Goal: Task Accomplishment & Management: Complete application form

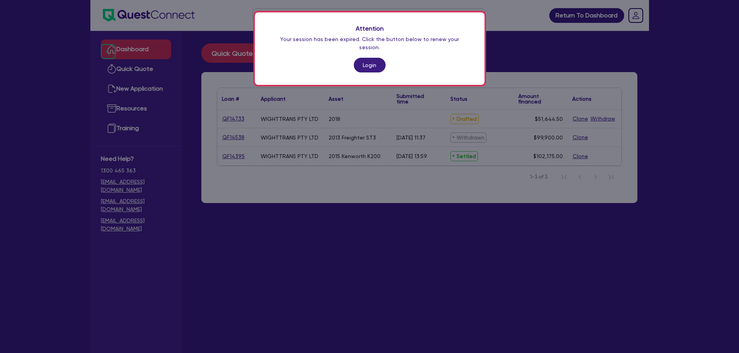
click at [366, 43] on p "Your session has been expired. Click the button below to renew your session." at bounding box center [369, 43] width 199 height 16
click at [366, 58] on link "Login" at bounding box center [370, 65] width 32 height 15
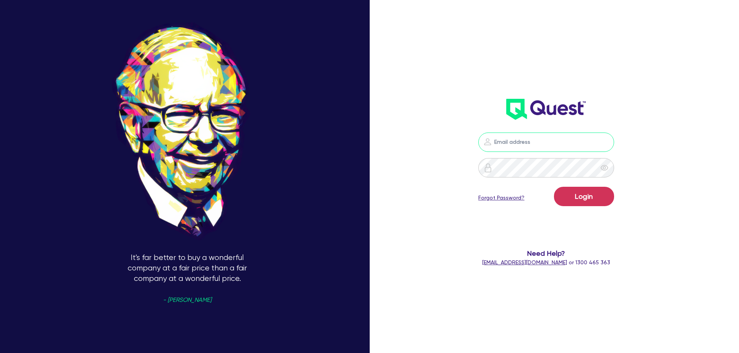
type input "nick.alembakis@quest.finance"
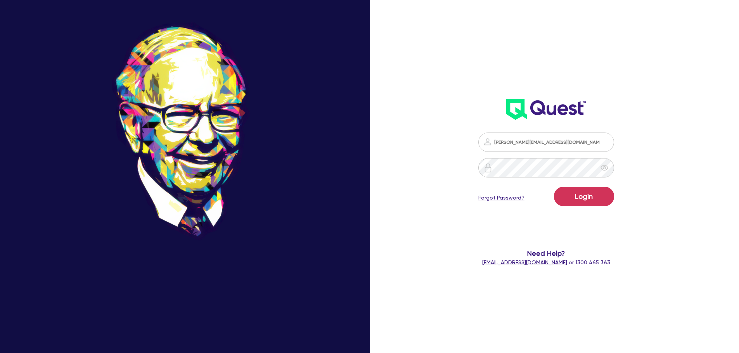
click at [433, 55] on div "Honesty is a very expensive gift. Don’t expect it from cheap people. - Warren B…" at bounding box center [369, 176] width 739 height 413
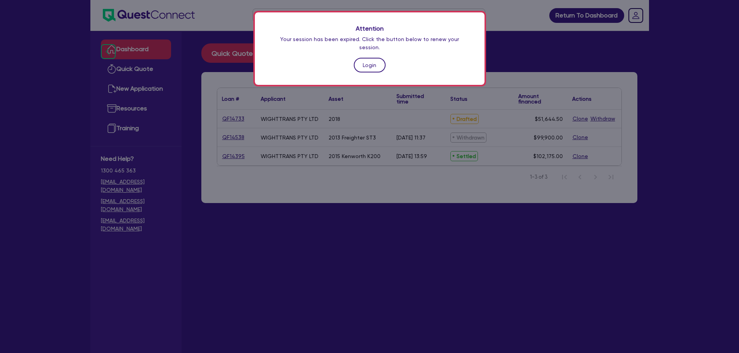
click at [366, 58] on link "Login" at bounding box center [370, 65] width 32 height 15
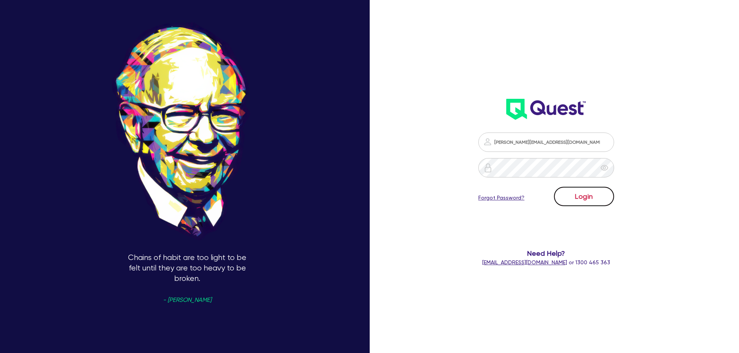
click at [580, 195] on button "Login" at bounding box center [584, 196] width 60 height 19
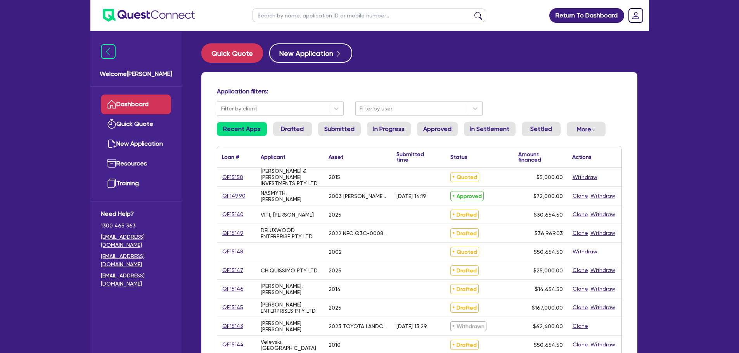
click at [286, 17] on input "text" at bounding box center [369, 16] width 233 height 14
type input "DEMIR"
click at [472, 12] on button "submit" at bounding box center [478, 17] width 12 height 11
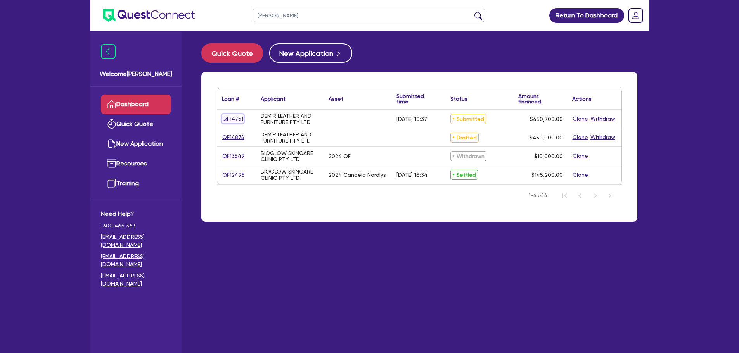
click at [232, 119] on link "QF14751" at bounding box center [233, 118] width 22 height 9
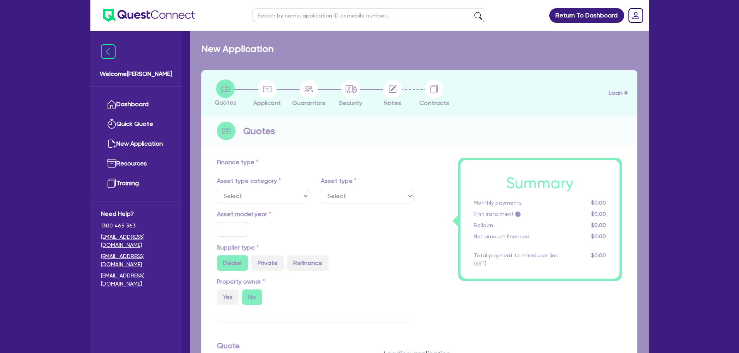
type input "450,000"
type input "4"
type input "18,028"
type input "17"
type input "636.36"
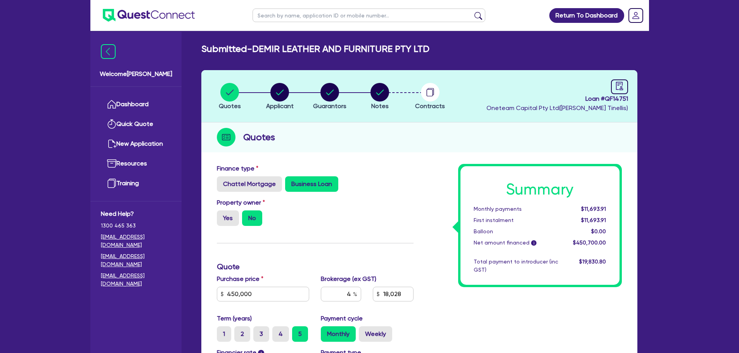
click at [395, 153] on div "Quotes Applicant Guarantors Notes Contracts Loan # QF14751 Oneteam Capital Pty …" at bounding box center [419, 279] width 436 height 419
click at [378, 94] on circle "button" at bounding box center [380, 92] width 19 height 19
select select "Other"
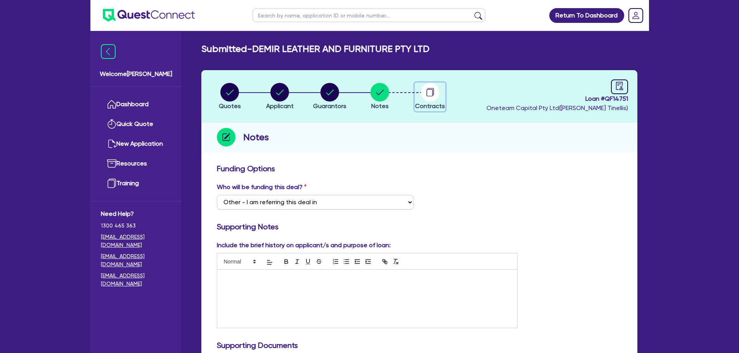
click at [434, 100] on circle "button" at bounding box center [430, 92] width 19 height 19
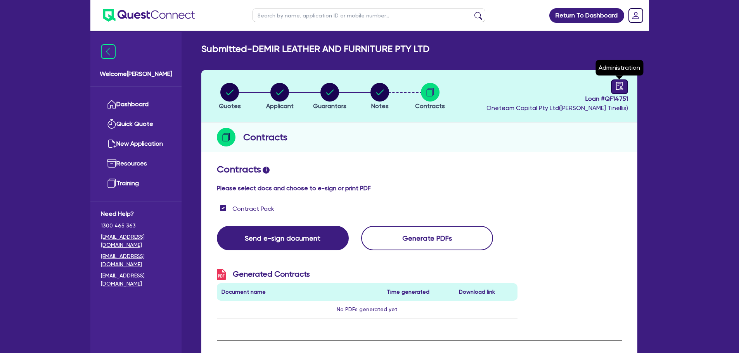
click at [624, 85] on link at bounding box center [619, 87] width 17 height 15
select select "SUBMITTED_NEW"
select select "Other"
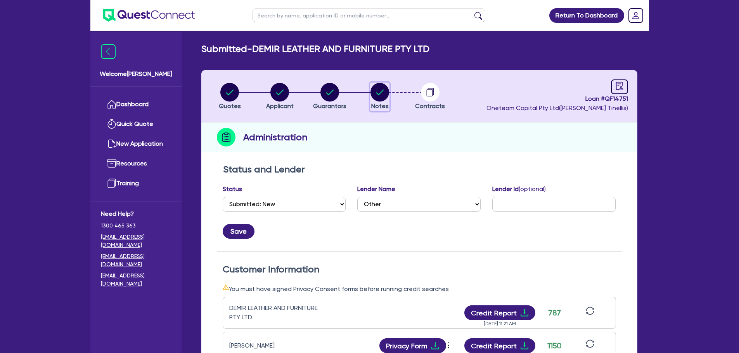
click at [380, 95] on circle "button" at bounding box center [380, 92] width 19 height 19
select select "Other"
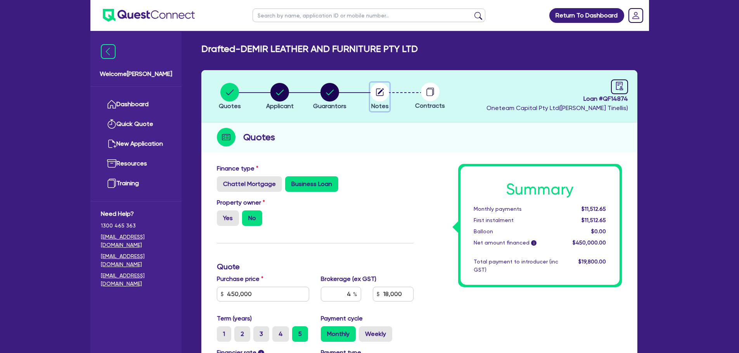
click at [378, 95] on circle "button" at bounding box center [380, 92] width 19 height 19
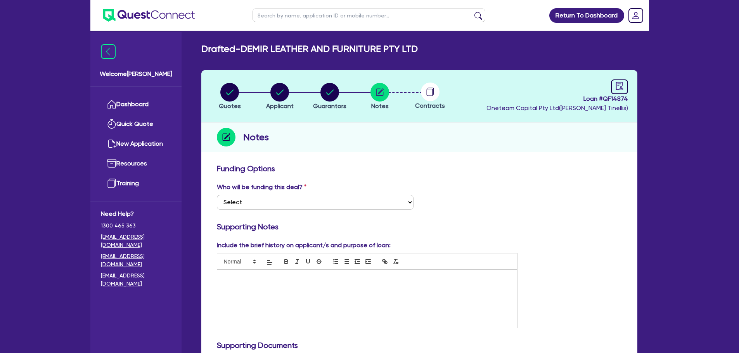
click at [427, 95] on circle at bounding box center [430, 92] width 19 height 19
click at [436, 93] on circle at bounding box center [430, 92] width 19 height 19
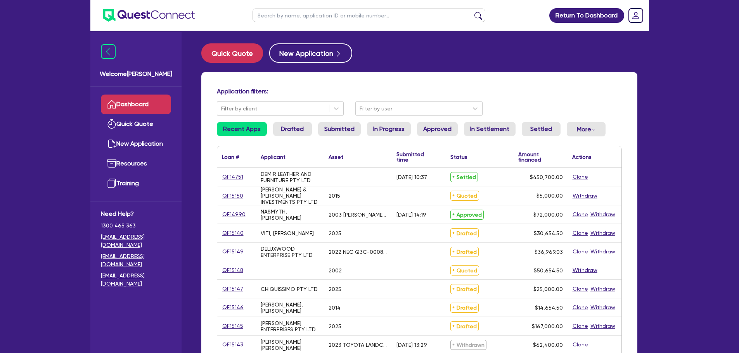
click at [331, 13] on input "text" at bounding box center [369, 16] width 233 height 14
type input "wight"
click at [472, 12] on button "submit" at bounding box center [478, 17] width 12 height 11
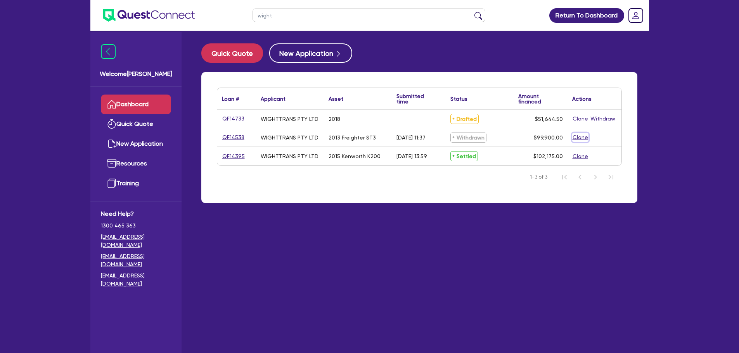
click at [584, 137] on button "Clone" at bounding box center [580, 137] width 16 height 9
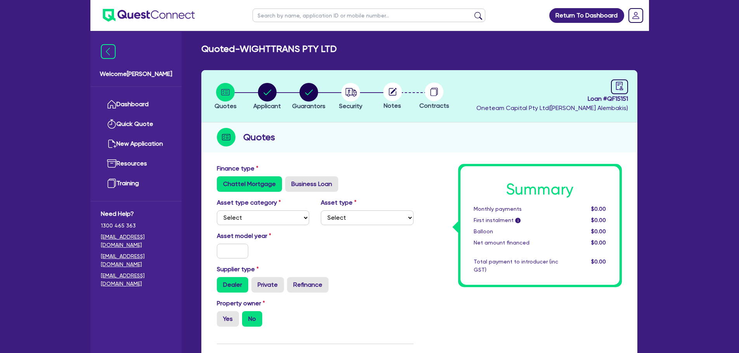
click at [294, 219] on select "Select Cars and light trucks Primary assets Secondary assets Tertiary assets" at bounding box center [263, 218] width 93 height 15
click at [389, 175] on div "Finance type Chattel Mortgage Business Loan" at bounding box center [315, 178] width 208 height 28
drag, startPoint x: 392, startPoint y: 162, endPoint x: 412, endPoint y: 164, distance: 19.9
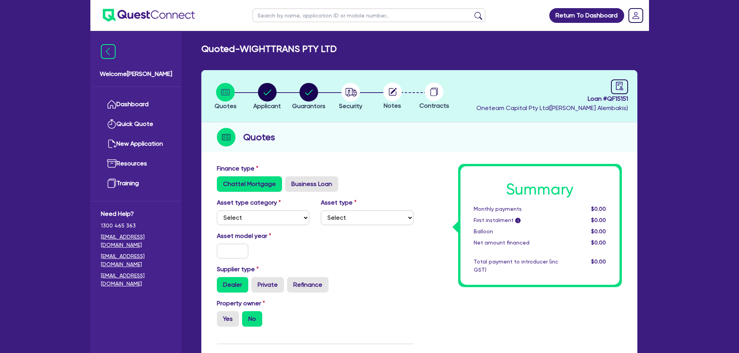
drag, startPoint x: 298, startPoint y: 180, endPoint x: 305, endPoint y: 178, distance: 7.0
click at [299, 180] on label "Business Loan" at bounding box center [311, 185] width 53 height 16
click at [299, 190] on label "Business Loan" at bounding box center [311, 185] width 53 height 16
click at [290, 182] on input "Business Loan" at bounding box center [287, 179] width 5 height 5
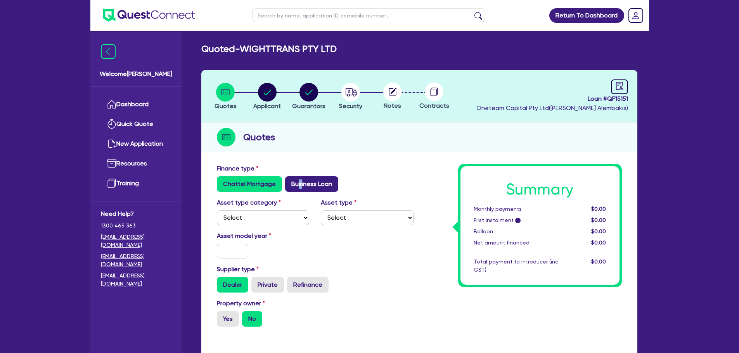
radio input "true"
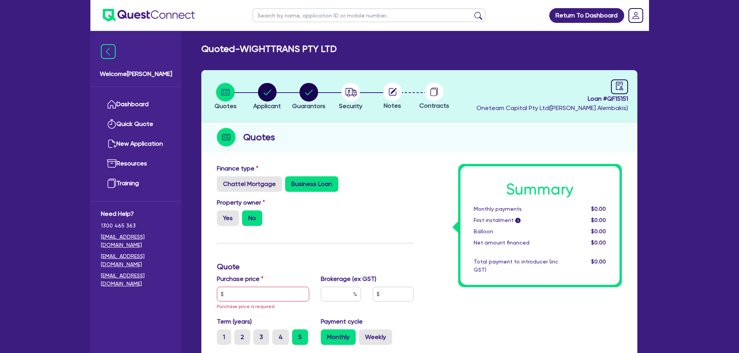
click at [419, 161] on div "Finance type Chattel Mortgage Business Loan Asset type category Select Cars and…" at bounding box center [419, 340] width 436 height 360
click at [432, 162] on div "Finance type Chattel Mortgage Business Loan Asset type category Select Cars and…" at bounding box center [419, 340] width 436 height 360
click at [236, 295] on input "text" at bounding box center [263, 294] width 93 height 15
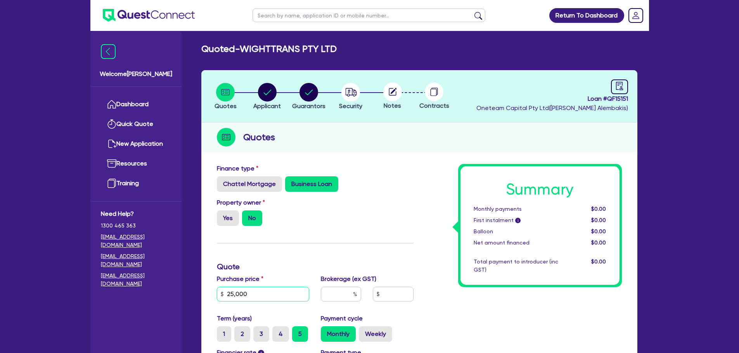
type input "25,000"
click at [392, 210] on div "Property owner Yes No" at bounding box center [315, 215] width 208 height 34
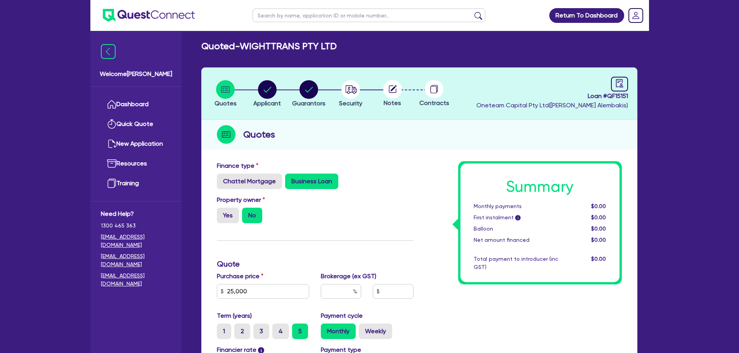
scroll to position [194, 0]
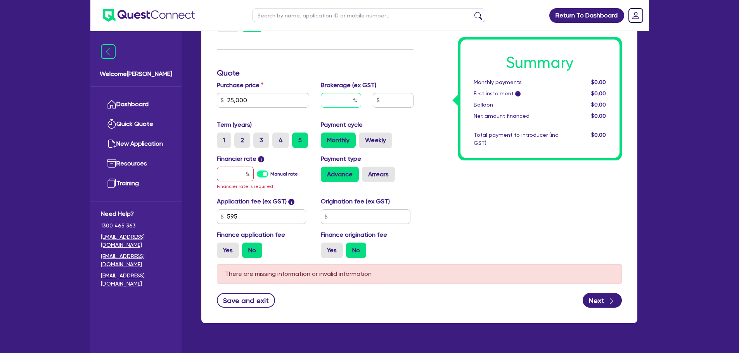
click at [348, 102] on input "text" at bounding box center [341, 100] width 40 height 15
type input "5"
click at [419, 61] on div "Summary Monthly payments $0.00 First instalment i $0.00 Balloon $0.00 Net amoun…" at bounding box center [523, 117] width 208 height 295
click at [228, 170] on input "text" at bounding box center [235, 174] width 37 height 15
click at [225, 173] on input "text" at bounding box center [235, 174] width 37 height 15
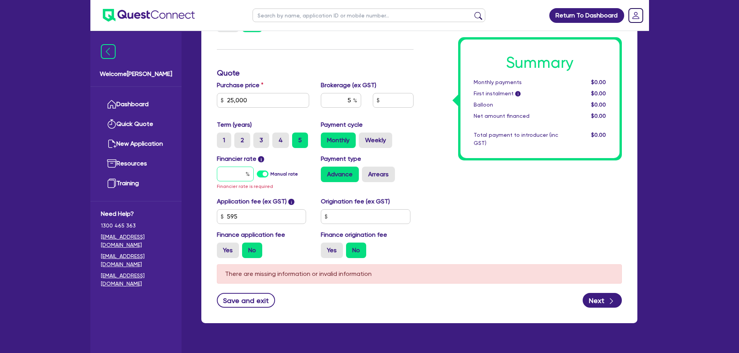
type input "5"
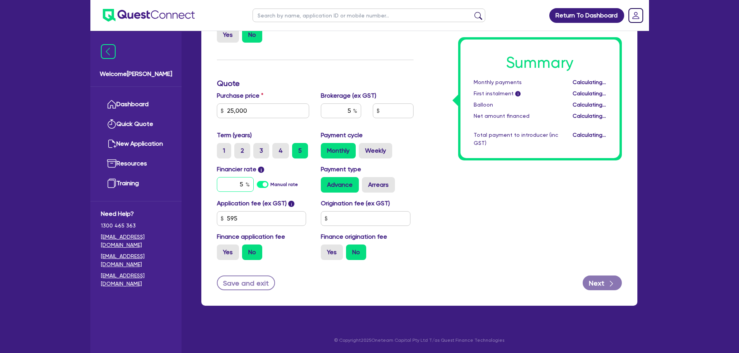
scroll to position [184, 0]
type input "1,250"
type input "52.54"
click at [483, 201] on div "Summary Monthly payments $1,197.93 First instalment i $1,852.43 Balloon $0.00 N…" at bounding box center [523, 124] width 208 height 286
click at [485, 199] on div "Summary Monthly payments $1,197.93 First instalment i $1,852.43 Balloon $0.00 N…" at bounding box center [523, 124] width 208 height 286
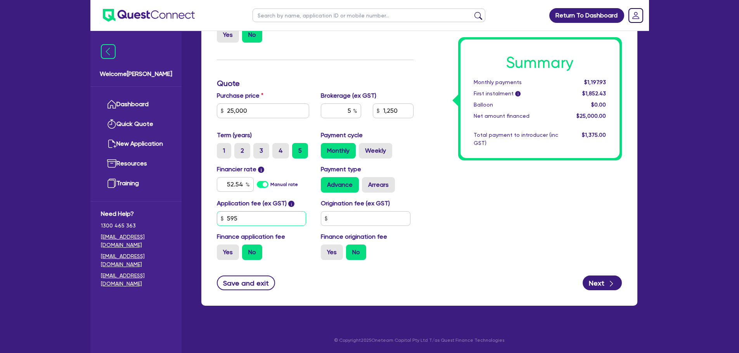
click at [248, 222] on input "595" at bounding box center [262, 218] width 90 height 15
click at [256, 221] on input "595" at bounding box center [262, 218] width 90 height 15
click at [256, 220] on input "595" at bounding box center [262, 218] width 90 height 15
click at [511, 223] on div "Summary Monthly payments $1,197.93 First instalment i $1,852.43 Balloon $0.00 N…" at bounding box center [523, 124] width 208 height 286
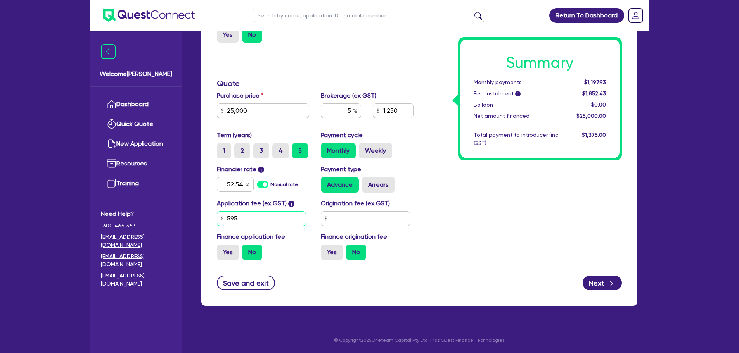
click at [280, 219] on input "595" at bounding box center [262, 218] width 90 height 15
paste input "681.81"
type input "1,250"
type input "681.81"
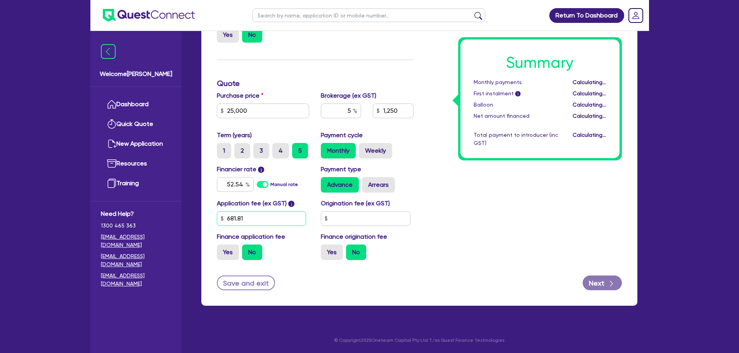
type input "1,250"
type input "681.82"
type input "1,250"
click at [447, 210] on div "Summary Monthly payments $1,197.93 First instalment i $1,947.92 Balloon $0.00 N…" at bounding box center [523, 124] width 208 height 286
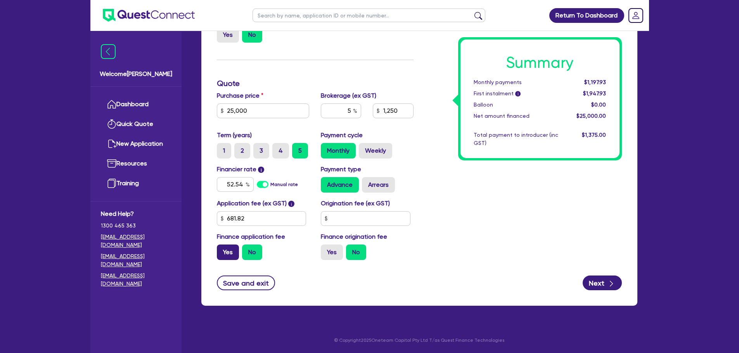
click at [234, 251] on label "Yes" at bounding box center [228, 253] width 22 height 16
click at [222, 250] on input "Yes" at bounding box center [219, 247] width 5 height 5
radio input "true"
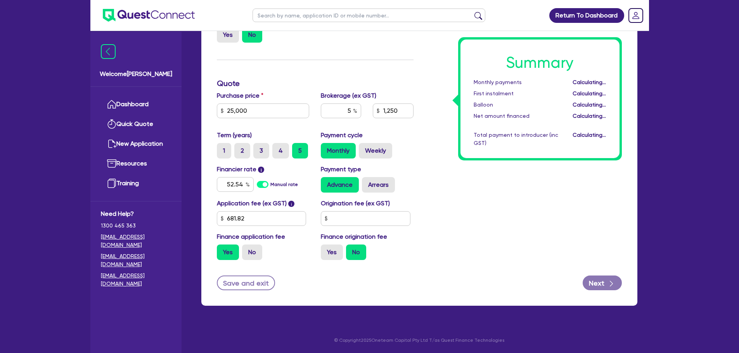
type input "1,287.5"
drag, startPoint x: 509, startPoint y: 212, endPoint x: 520, endPoint y: 210, distance: 10.2
click at [510, 212] on div "Summary Monthly payments $1,233.87 First instalment $1,233.87 Balloon $0.00 Net…" at bounding box center [523, 124] width 208 height 286
click at [389, 155] on label "Weekly" at bounding box center [375, 151] width 33 height 16
click at [364, 148] on input "Weekly" at bounding box center [361, 145] width 5 height 5
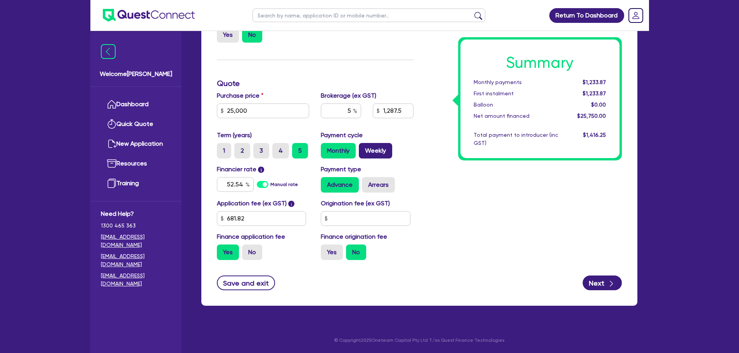
radio input "true"
type input "1,287.5"
click at [246, 154] on label "2" at bounding box center [242, 151] width 16 height 16
click at [239, 148] on input "2" at bounding box center [236, 145] width 5 height 5
radio input "true"
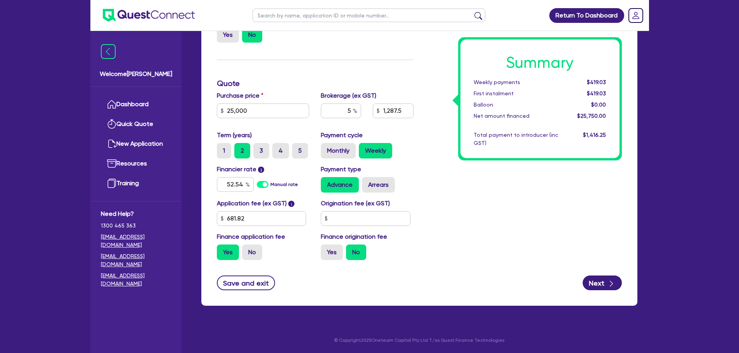
drag, startPoint x: 521, startPoint y: 213, endPoint x: 527, endPoint y: 213, distance: 6.2
click at [521, 213] on div "Summary Weekly payments $419.03 First instalment $419.03 Balloon $0.00 Net amou…" at bounding box center [523, 124] width 208 height 286
click at [606, 288] on button "Next" at bounding box center [602, 283] width 39 height 15
type input "1,287.5"
select select "COMPANY"
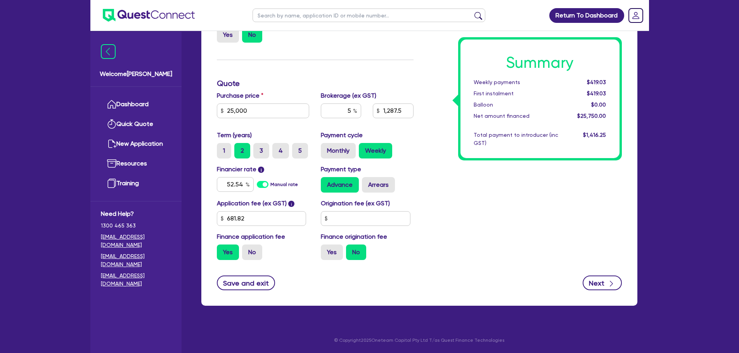
select select "TRANSPORT_WAREHOUSING"
select select "WAREHOUSING"
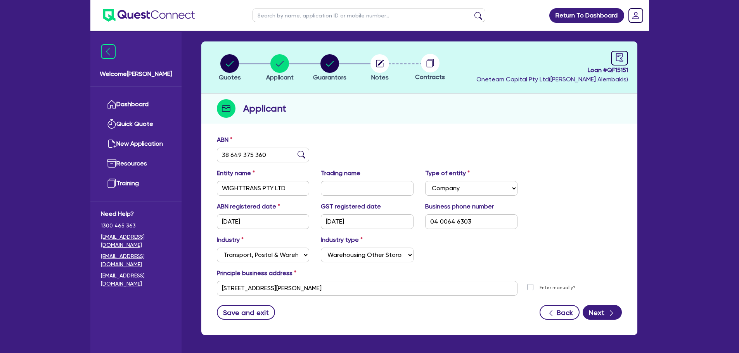
scroll to position [58, 0]
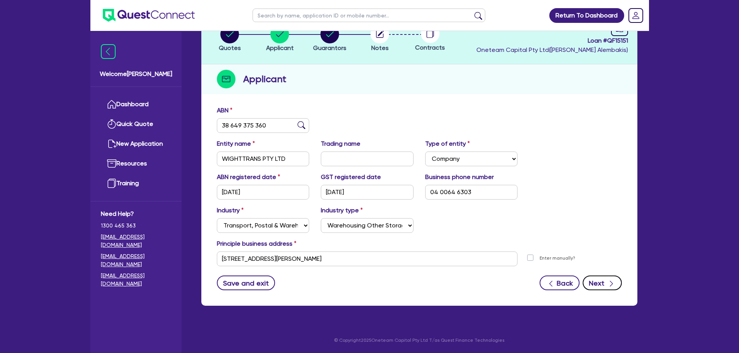
click at [603, 282] on button "Next" at bounding box center [602, 283] width 39 height 15
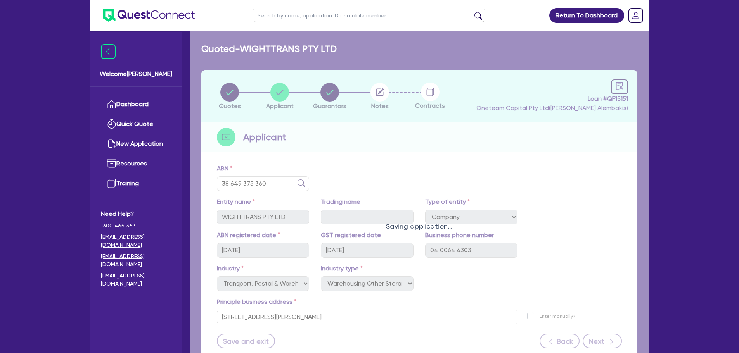
select select "MR"
select select "NSW"
select select "SINGLE"
select select "CASH"
select select "VEHICLE"
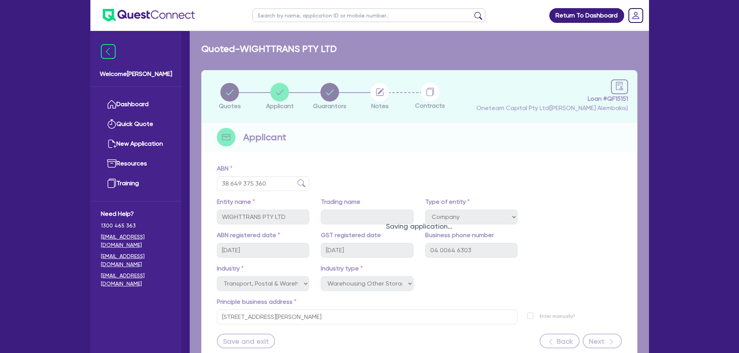
select select "EQUIPMENT"
select select "HOUSEHOLD_PERSONAL"
select select "OTHER"
select select "VEHICLE_LOAN"
select select "CREDIT_CARD"
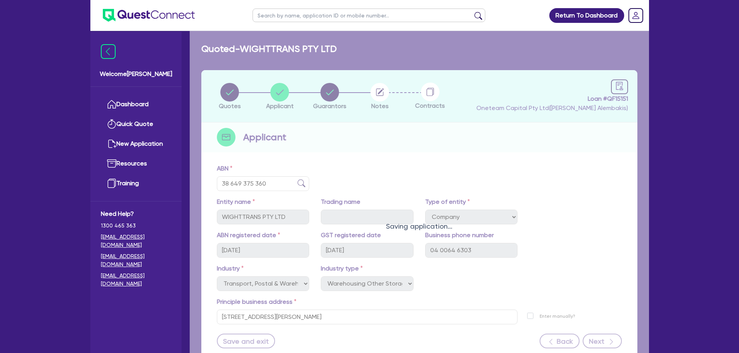
select select "CREDIT_CARD"
select select "PERSONAL_LOAN"
select select "TRUCK_LOAN"
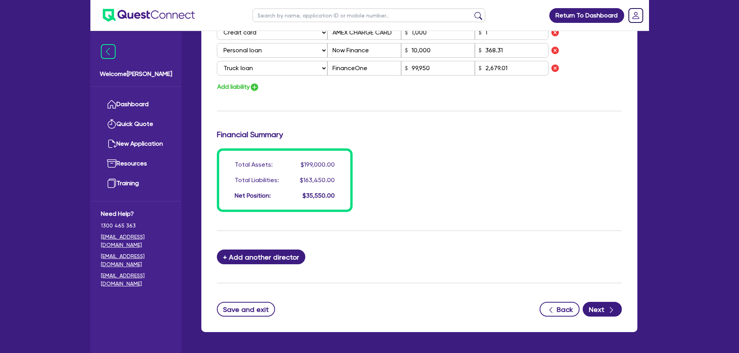
scroll to position [695, 0]
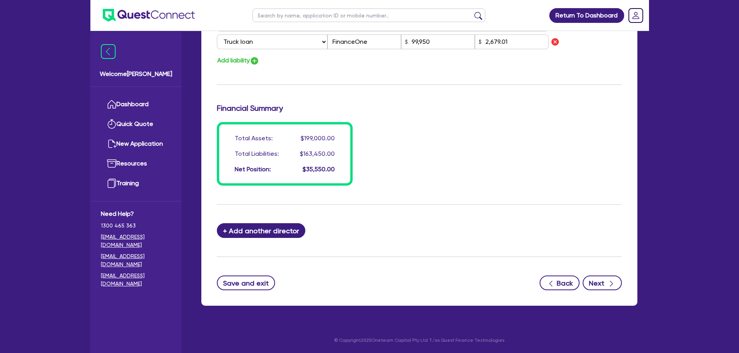
drag, startPoint x: 610, startPoint y: 294, endPoint x: 610, endPoint y: 289, distance: 5.0
click at [610, 288] on icon "button" at bounding box center [612, 284] width 8 height 8
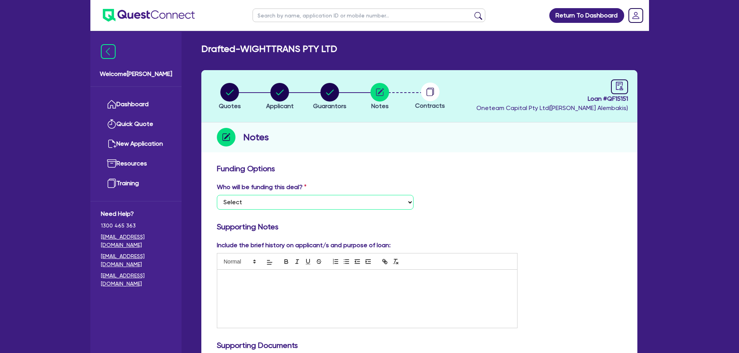
click at [371, 207] on select "Select I want Quest to fund 100% I will fund 100% I will co-fund with Quest Oth…" at bounding box center [315, 202] width 197 height 15
select select "Other"
click at [217, 195] on select "Select I want Quest to fund 100% I will fund 100% I will co-fund with Quest Oth…" at bounding box center [315, 202] width 197 height 15
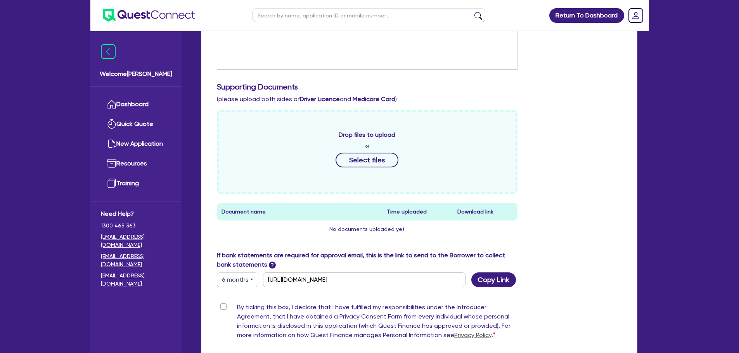
scroll to position [345, 0]
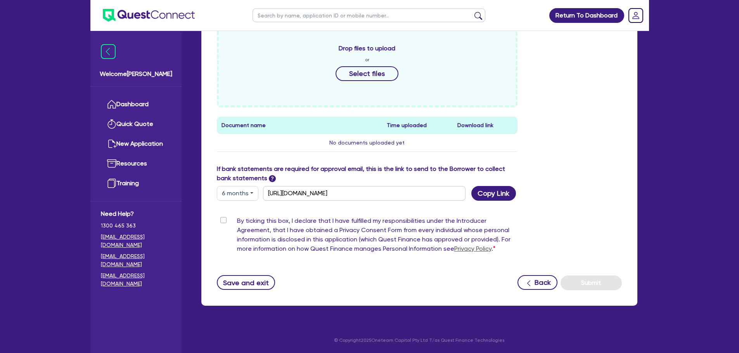
click at [237, 221] on label "By ticking this box, I declare that I have fulfilled my responsibilities under …" at bounding box center [377, 237] width 281 height 40
click at [223, 221] on input "By ticking this box, I declare that I have fulfilled my responsibilities under …" at bounding box center [220, 220] width 6 height 7
checkbox input "true"
click at [591, 280] on button "Submit" at bounding box center [591, 283] width 61 height 15
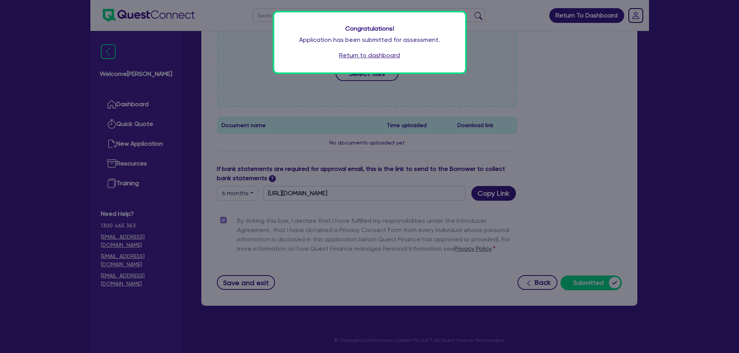
click at [380, 61] on div "Congratulations! Application has been submitted for assessment. Return to dashb…" at bounding box center [369, 42] width 191 height 60
click at [397, 60] on link "Return to dashboard" at bounding box center [369, 55] width 61 height 9
